Goal: Communication & Community: Answer question/provide support

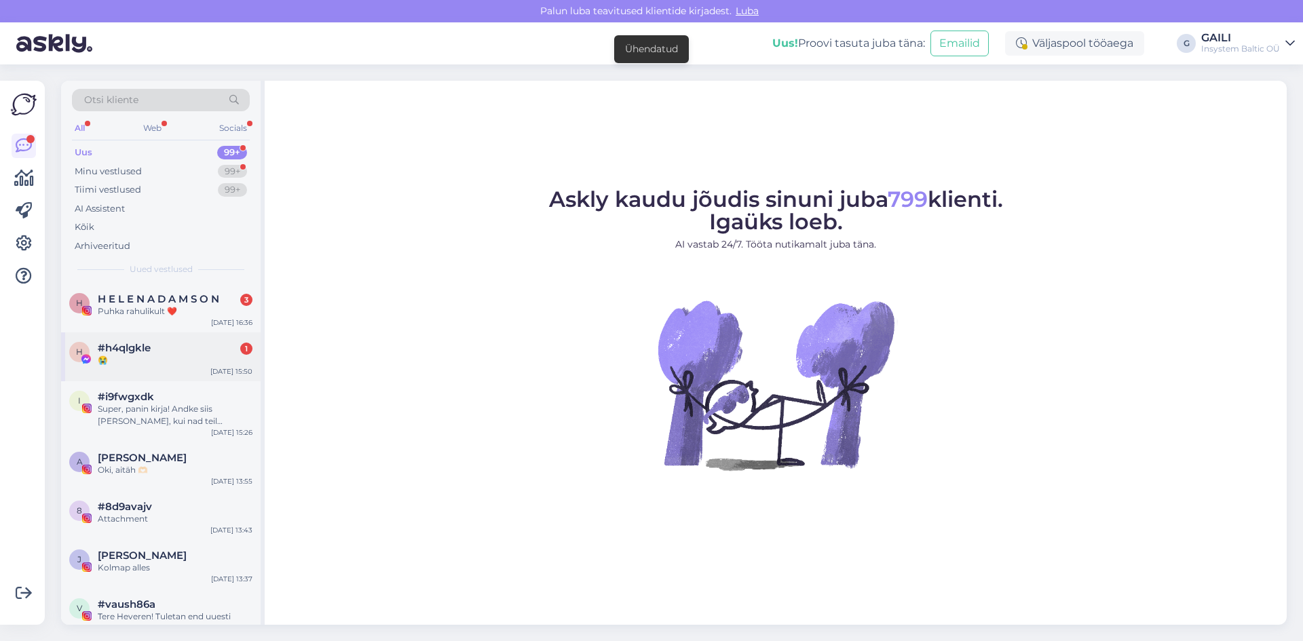
click at [126, 354] on div "😭" at bounding box center [175, 360] width 155 height 12
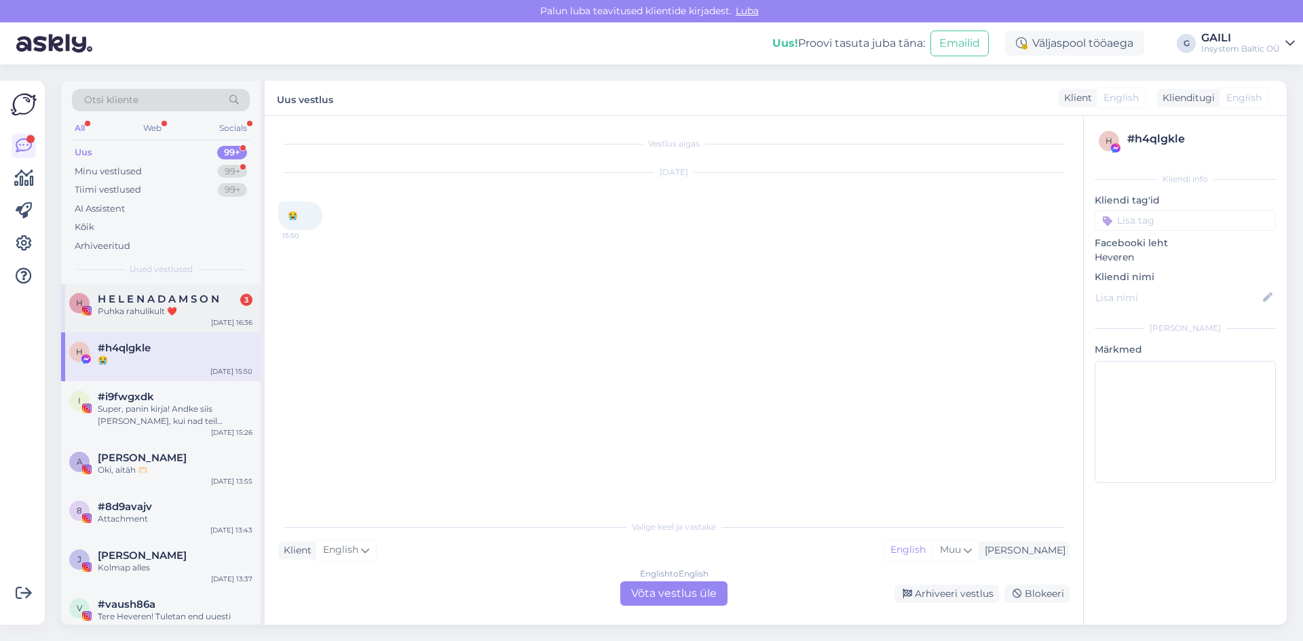
click at [123, 318] on div "H H E L E N A D A M S O N 3 Puhka rahulikult ❤️ [DATE] 16:36" at bounding box center [161, 308] width 200 height 49
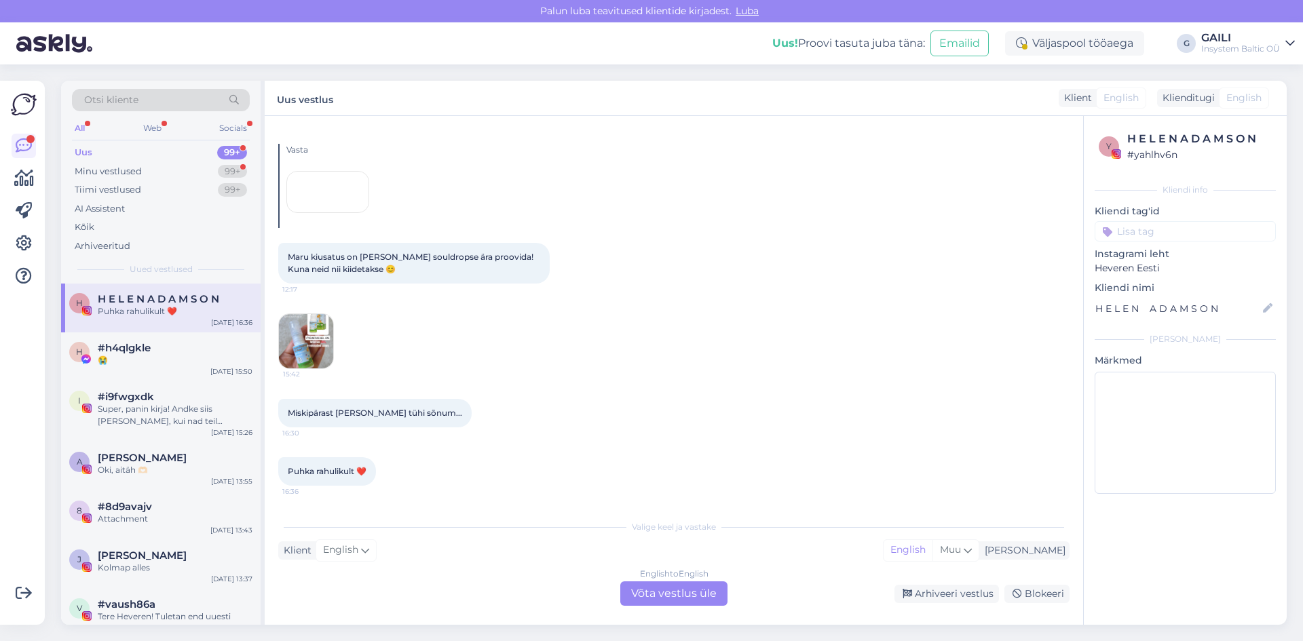
scroll to position [9468, 0]
click at [140, 172] on div "Minu vestlused" at bounding box center [108, 172] width 67 height 14
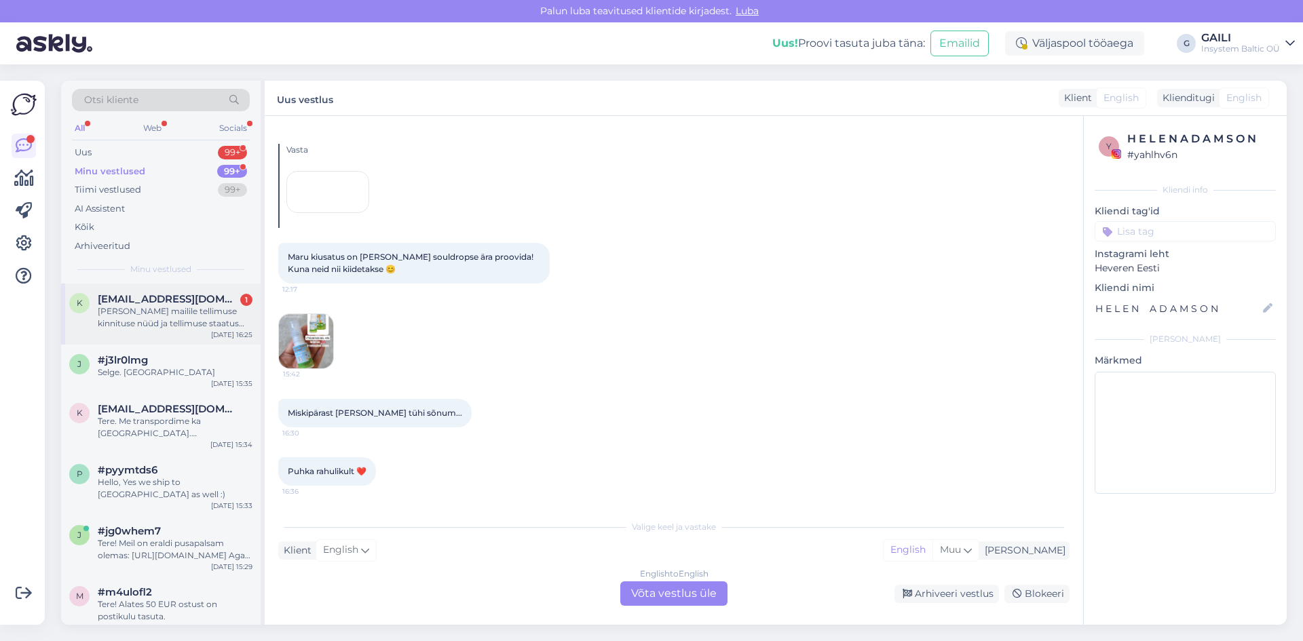
click at [171, 324] on div "[PERSON_NAME] mailile tellimuse kinnituse nüüd ja tellimuse staatus [PERSON_NAM…" at bounding box center [175, 317] width 155 height 24
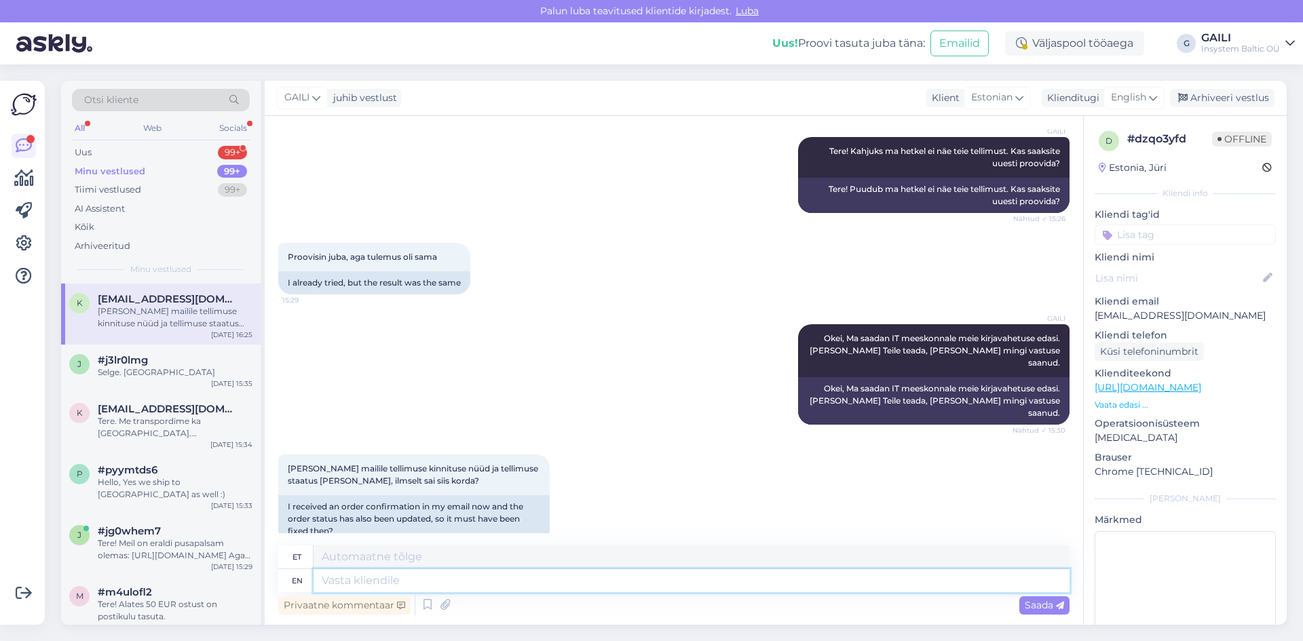
click at [344, 578] on textarea at bounding box center [692, 580] width 756 height 23
type textarea "Tere."
type textarea "Tere. Ja"
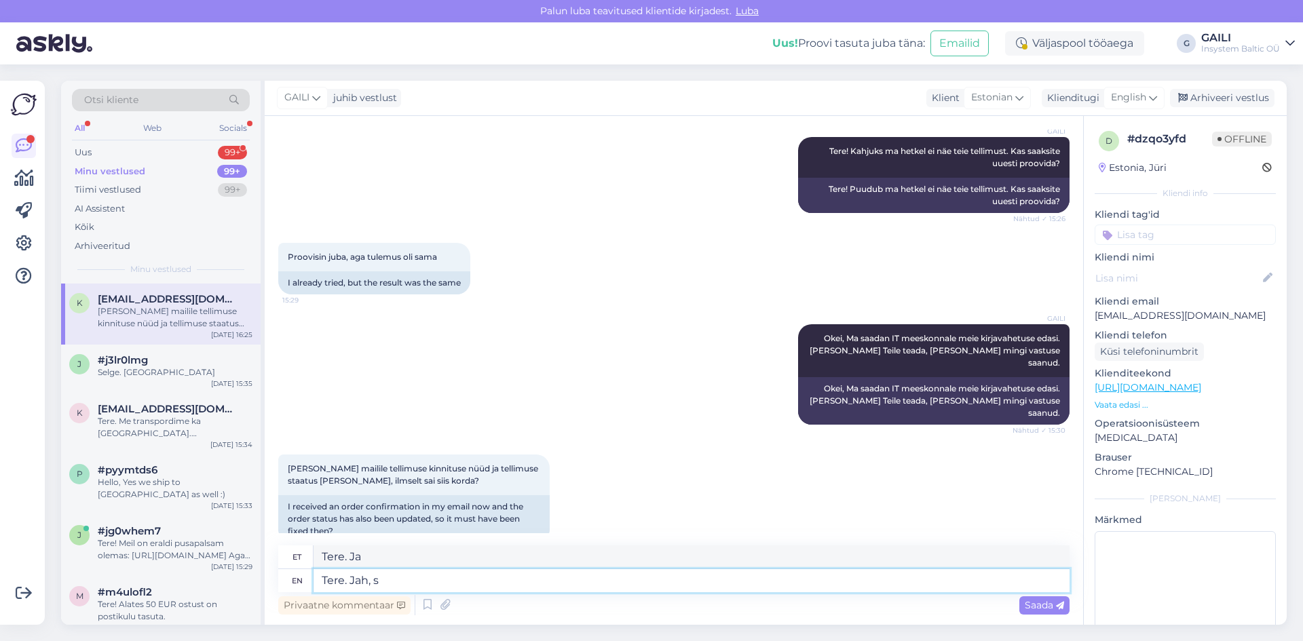
type textarea "Tere. Jah, sa"
type textarea "Tere. [GEOGRAPHIC_DATA]."
type textarea "Tere. Jah, sai k"
type textarea "Tere. Jah, sai"
type textarea "Tere. Jah, [PERSON_NAME] j"
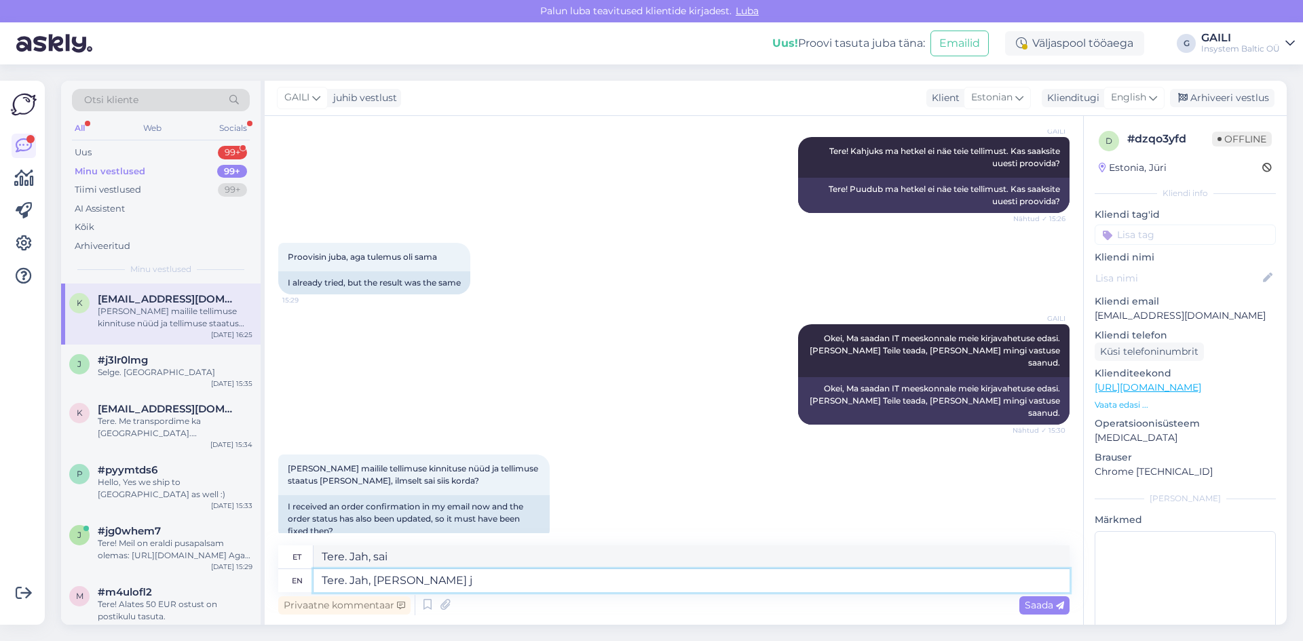
type textarea "Tere. Jah, [PERSON_NAME]"
type textarea "Tere. Jah, [PERSON_NAME] ning te"
type textarea "Tere. Jah, [PERSON_NAME] ning"
type textarea "Tere. [PERSON_NAME], [PERSON_NAME] ning tellimus"
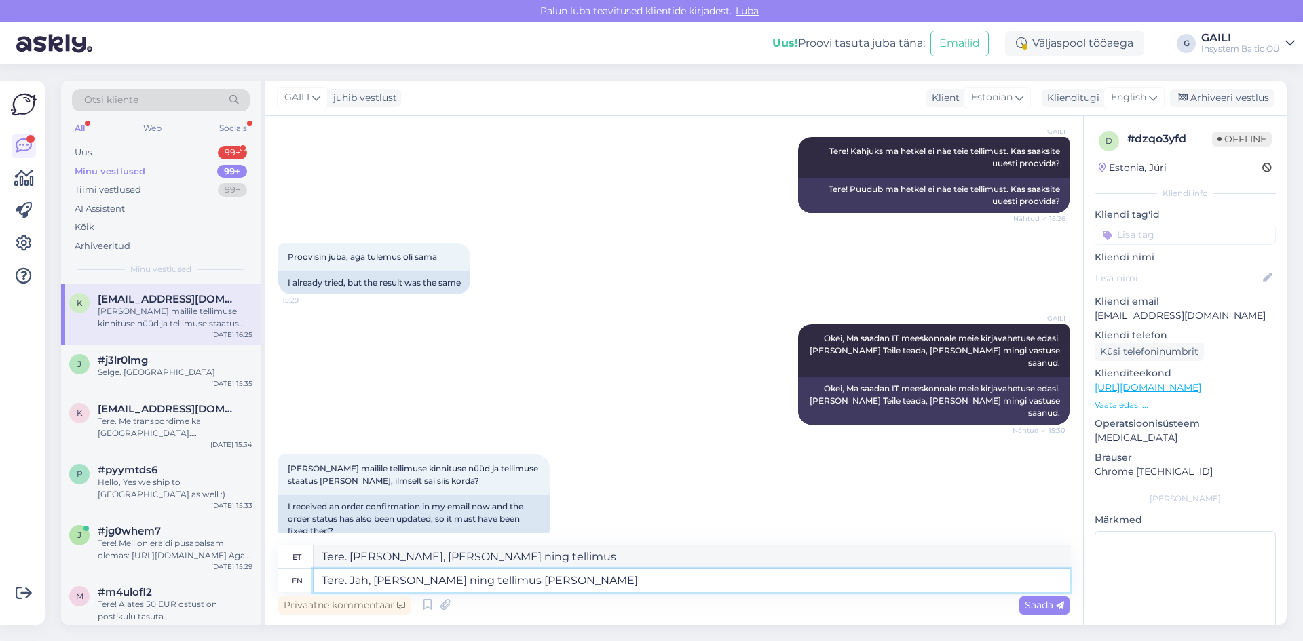
type textarea "Tere. Jah, [PERSON_NAME] ning tellimus [PERSON_NAME] i"
type textarea "Tere. Jah, [PERSON_NAME] ning tellimus [PERSON_NAME]"
type textarea "Tere. Jah, [PERSON_NAME] ning tellimus [PERSON_NAME] ilusti l"
type textarea "Tere. Jah, [PERSON_NAME] ning tellimus [PERSON_NAME] ilusti"
type textarea "Tere. [PERSON_NAME], [PERSON_NAME] ning tellimus [PERSON_NAME] ilusti läbi"
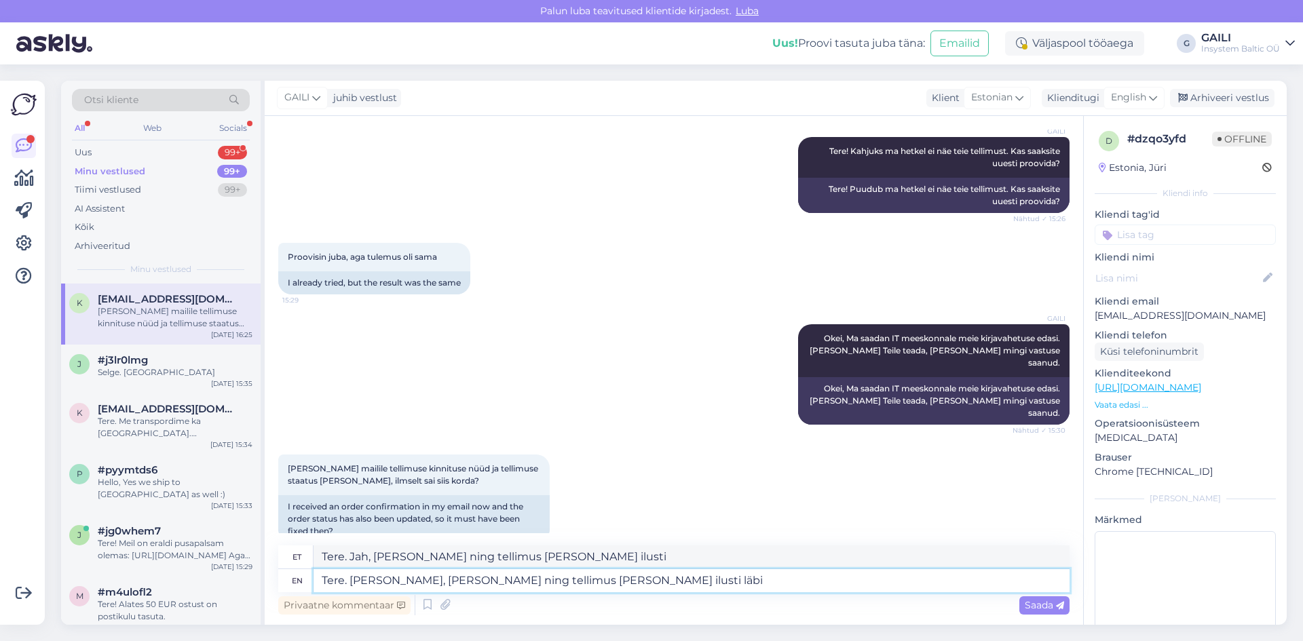
type textarea "Tere. [PERSON_NAME], [PERSON_NAME] ning tellimus [PERSON_NAME] ilusti läbi"
type textarea "Tere. [PERSON_NAME], [PERSON_NAME] ning tellimus [PERSON_NAME] ilusti läbi :)"
click at [1044, 603] on span "Saada" at bounding box center [1044, 605] width 39 height 12
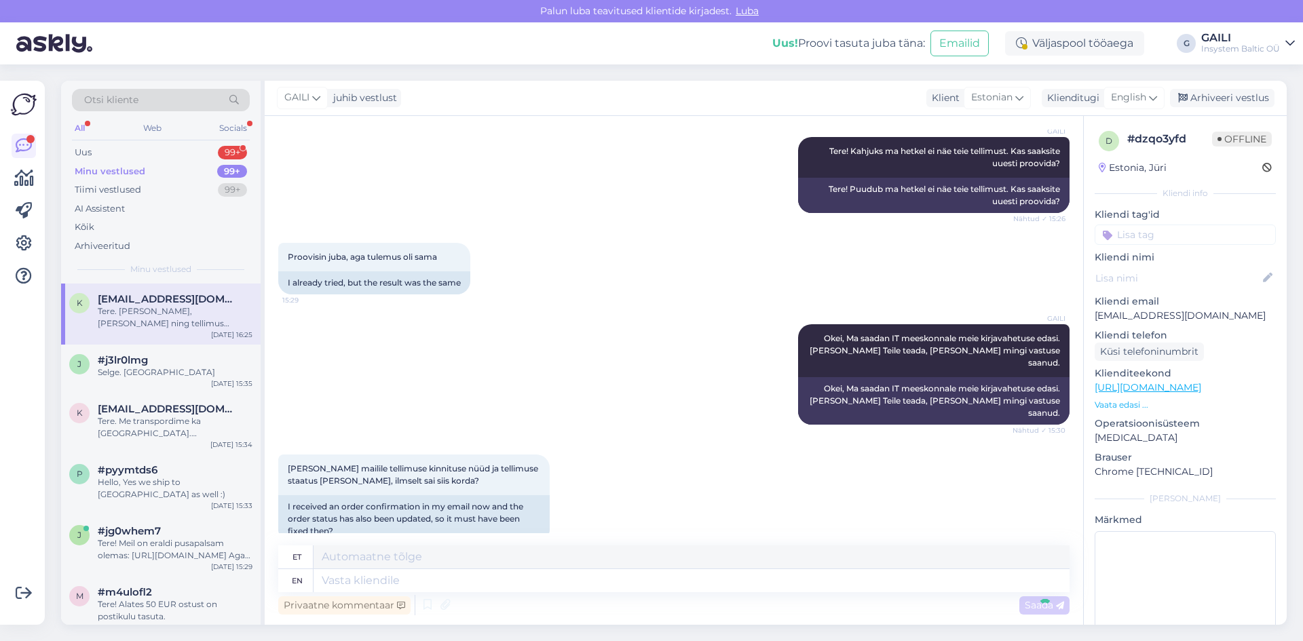
scroll to position [370, 0]
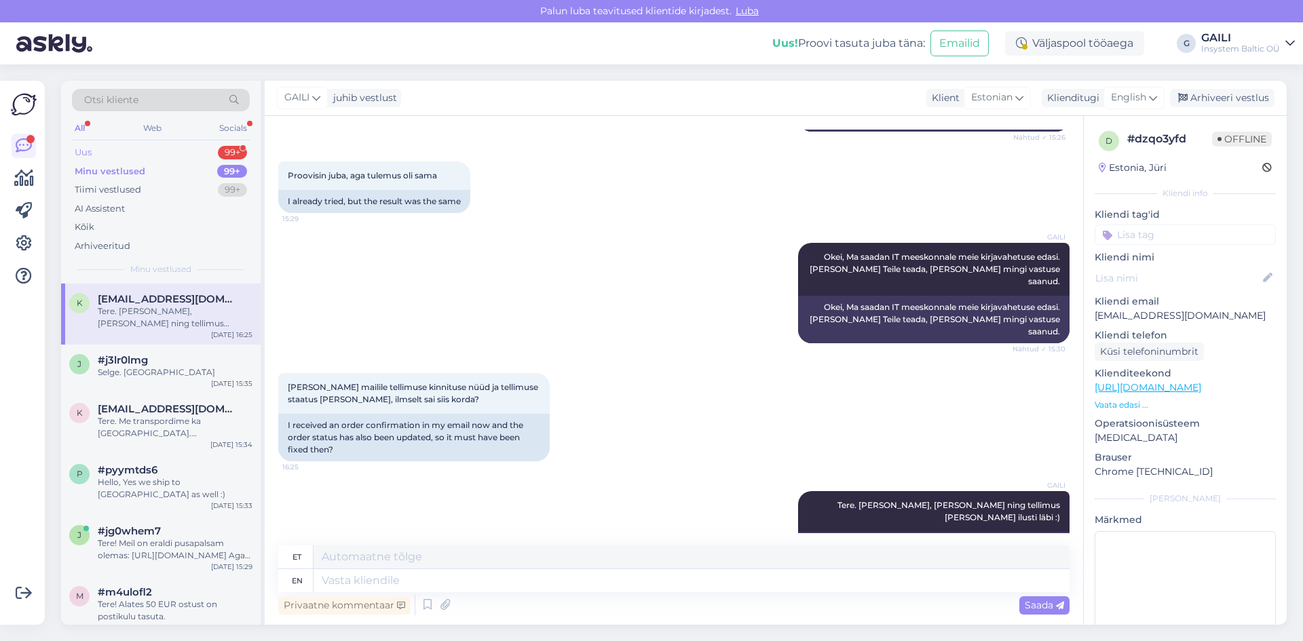
click at [153, 152] on div "Uus 99+" at bounding box center [161, 152] width 178 height 19
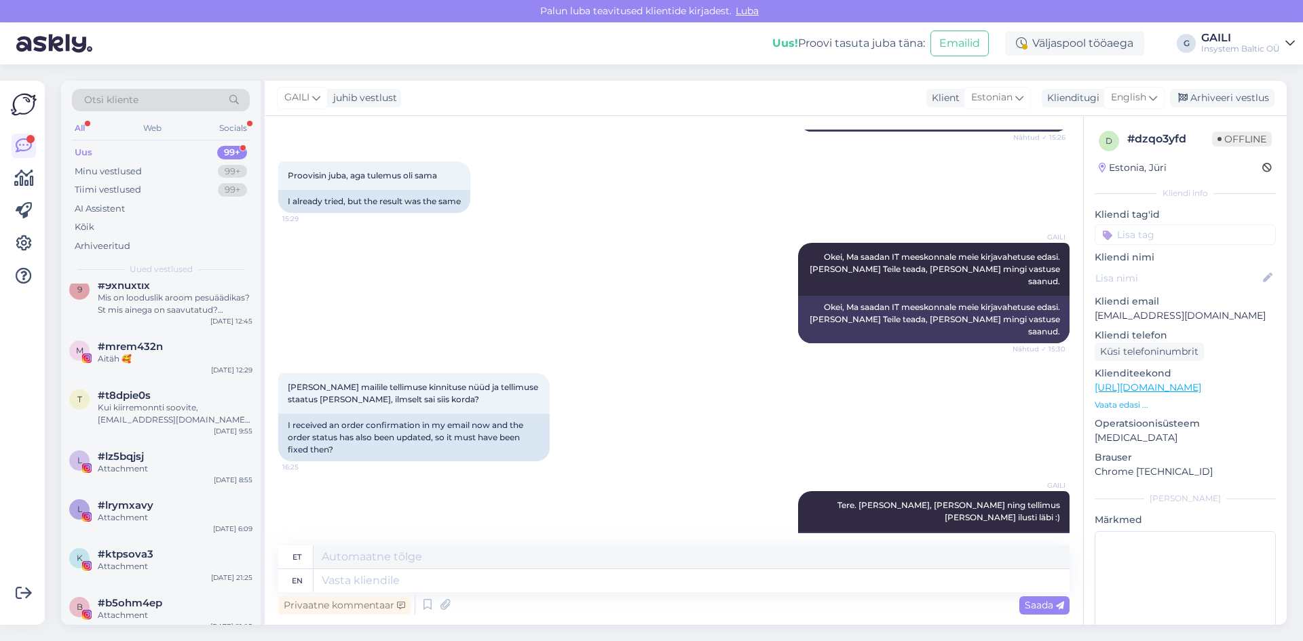
scroll to position [475, 0]
